Goal: Navigation & Orientation: Find specific page/section

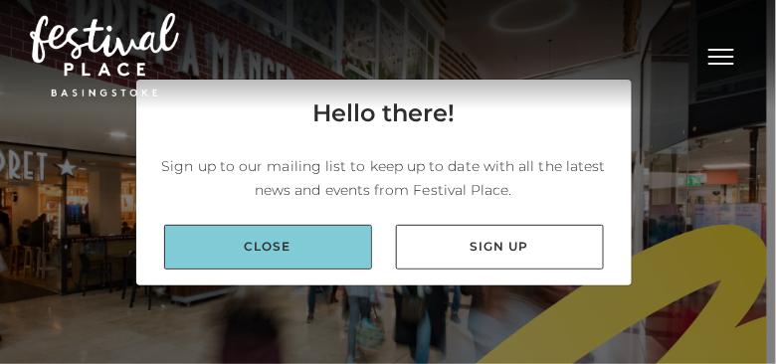
click at [244, 247] on link "Close" at bounding box center [268, 247] width 208 height 45
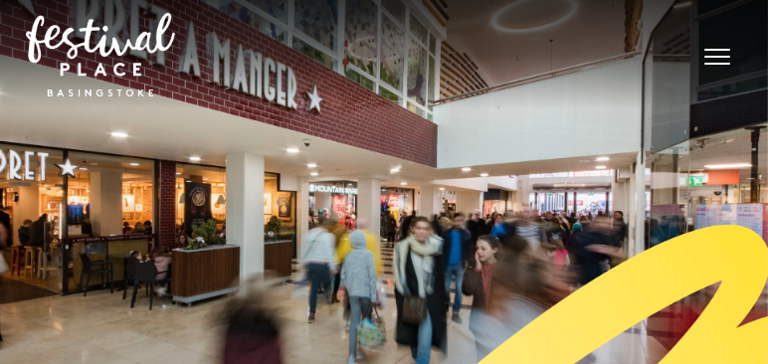
click at [710, 63] on span "Toggle navigation" at bounding box center [718, 64] width 26 height 2
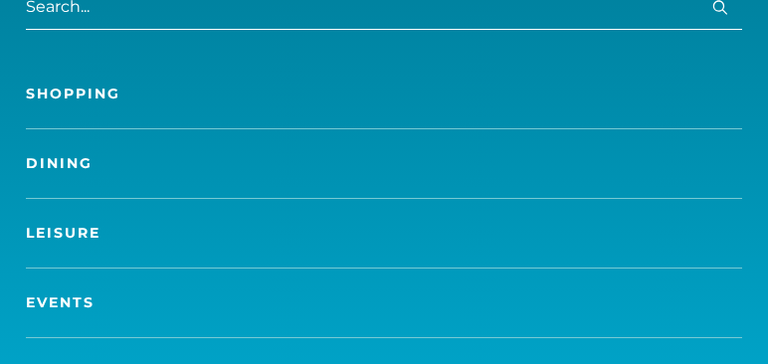
scroll to position [284, 0]
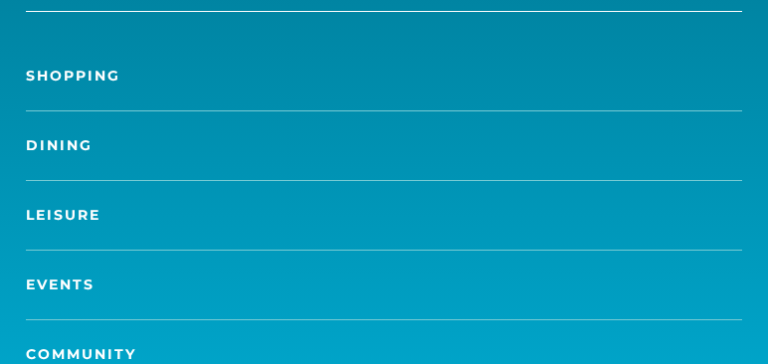
click at [76, 152] on link "Dining" at bounding box center [384, 145] width 716 height 69
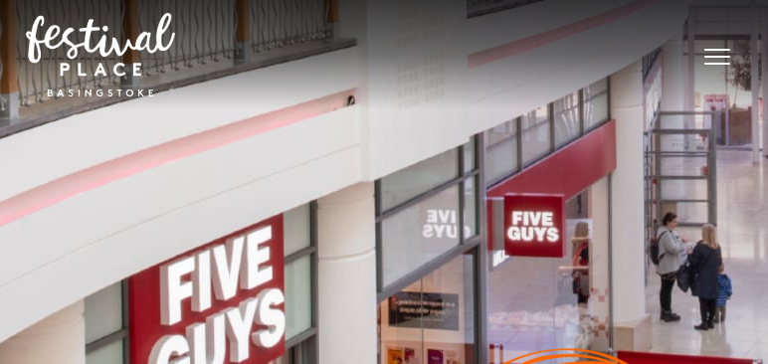
click at [709, 54] on button "Toggle navigation" at bounding box center [718, 54] width 50 height 29
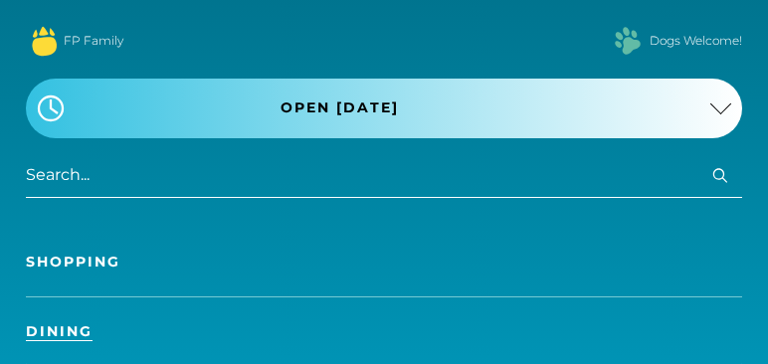
scroll to position [113, 0]
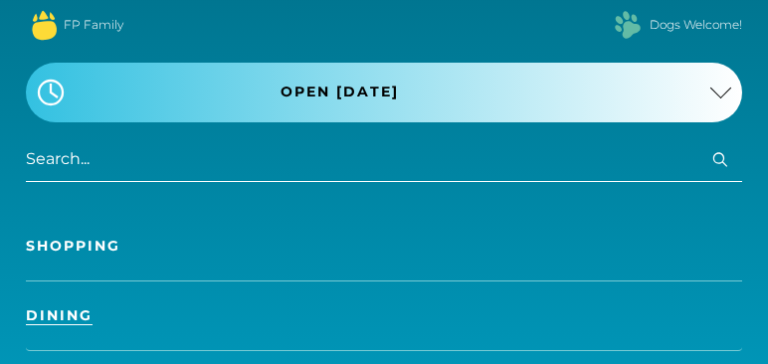
click at [62, 246] on link "Shopping" at bounding box center [384, 246] width 716 height 69
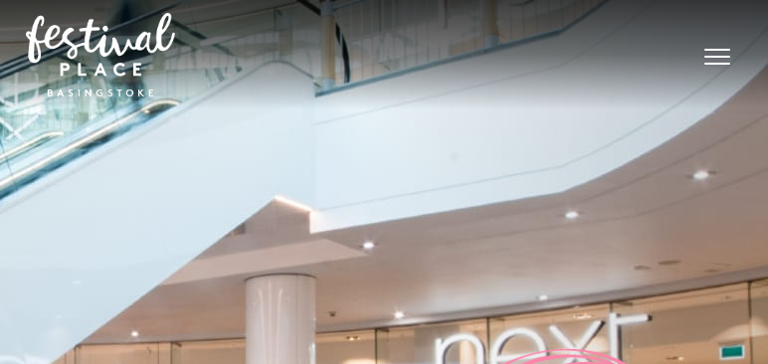
click at [707, 49] on span "Toggle navigation" at bounding box center [718, 50] width 26 height 2
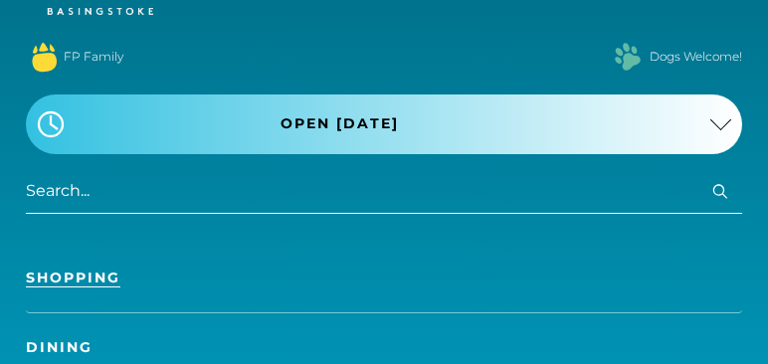
scroll to position [113, 0]
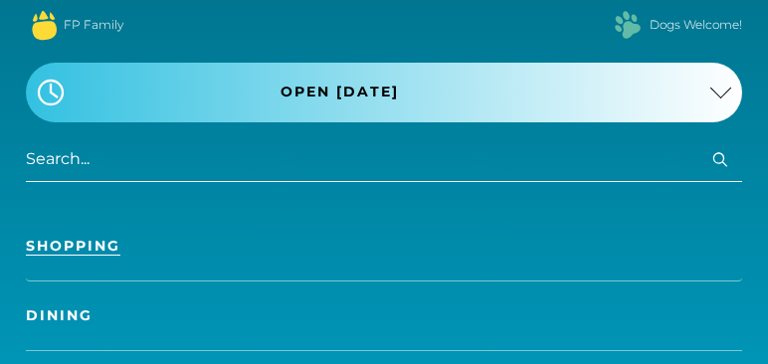
click at [73, 305] on link "Dining" at bounding box center [384, 316] width 716 height 69
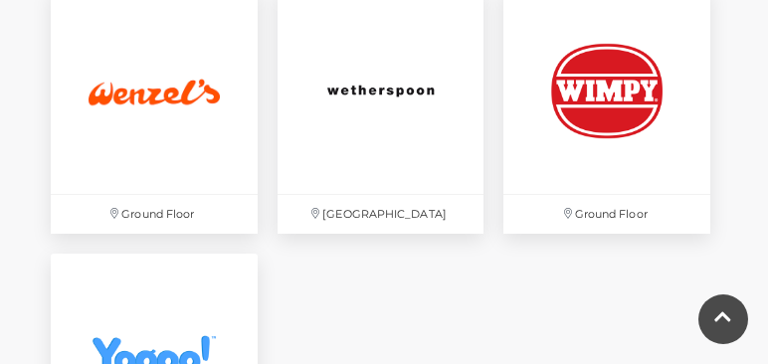
scroll to position [4833, 0]
